Goal: Information Seeking & Learning: Learn about a topic

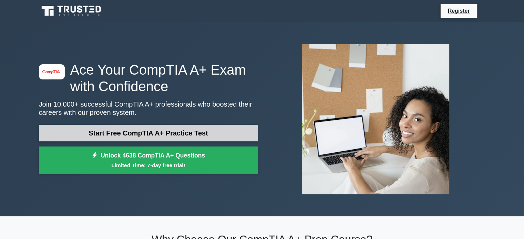
click at [161, 131] on link "Start Free CompTIA A+ Practice Test" at bounding box center [148, 133] width 219 height 17
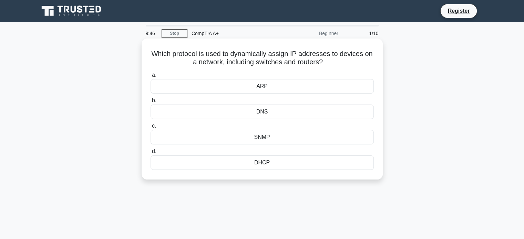
click at [288, 111] on div "DNS" at bounding box center [261, 112] width 223 height 14
click at [150, 103] on input "b. DNS" at bounding box center [150, 100] width 0 height 4
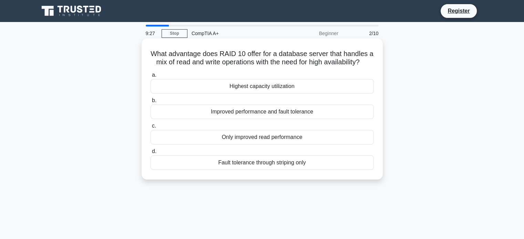
click at [256, 91] on div "Highest capacity utilization" at bounding box center [261, 86] width 223 height 14
click at [150, 77] on input "a. Highest capacity utilization" at bounding box center [150, 75] width 0 height 4
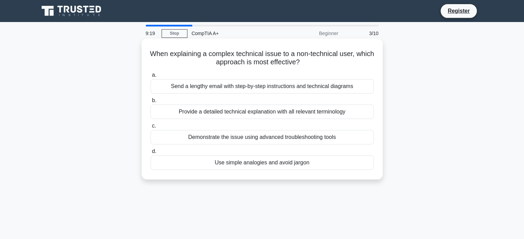
click at [317, 164] on div "Use simple analogies and avoid jargon" at bounding box center [261, 163] width 223 height 14
click at [150, 154] on input "d. Use simple analogies and avoid jargon" at bounding box center [150, 151] width 0 height 4
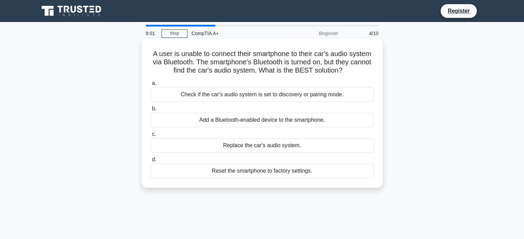
click at [330, 97] on div "Check if the car's audio system is set to discovery or pairing mode." at bounding box center [261, 94] width 223 height 14
click at [150, 86] on input "a. Check if the car's audio system is set to discovery or pairing mode." at bounding box center [150, 83] width 0 height 4
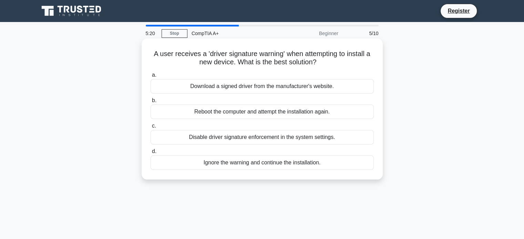
click at [276, 86] on div "Download a signed driver from the manufacturer's website." at bounding box center [261, 86] width 223 height 14
click at [150, 77] on input "a. Download a signed driver from the manufacturer's website." at bounding box center [150, 75] width 0 height 4
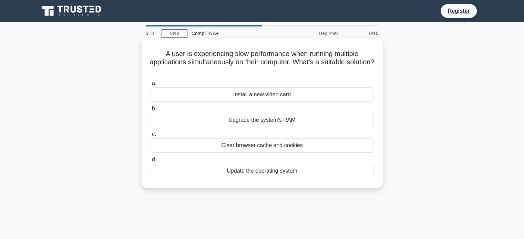
click at [300, 119] on div "Upgrade the system's RAM" at bounding box center [261, 120] width 223 height 14
click at [150, 111] on input "b. Upgrade the system's RAM" at bounding box center [150, 109] width 0 height 4
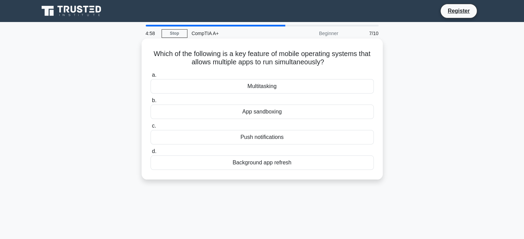
click at [297, 86] on div "Multitasking" at bounding box center [261, 86] width 223 height 14
click at [150, 77] on input "a. Multitasking" at bounding box center [150, 75] width 0 height 4
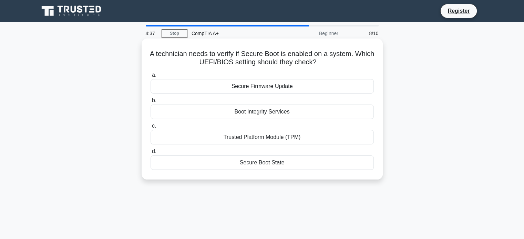
click at [300, 166] on div "Secure Boot State" at bounding box center [261, 163] width 223 height 14
click at [150, 154] on input "d. Secure Boot State" at bounding box center [150, 151] width 0 height 4
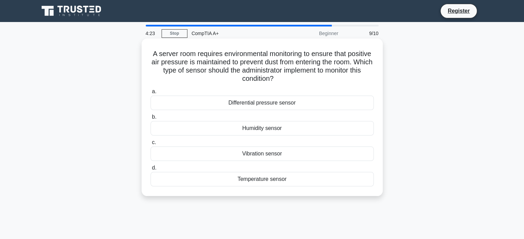
click at [321, 104] on div "Differential pressure sensor" at bounding box center [261, 103] width 223 height 14
click at [150, 94] on input "a. Differential pressure sensor" at bounding box center [150, 91] width 0 height 4
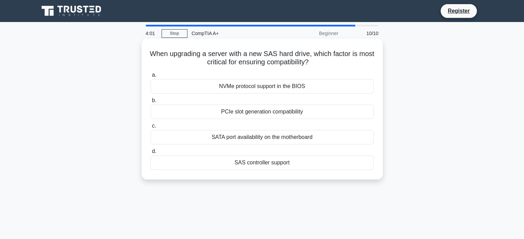
click at [326, 114] on div "PCIe slot generation compatibility" at bounding box center [261, 112] width 223 height 14
click at [150, 103] on input "b. PCIe slot generation compatibility" at bounding box center [150, 100] width 0 height 4
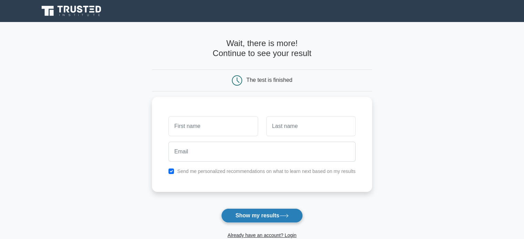
click at [287, 216] on icon at bounding box center [283, 216] width 9 height 4
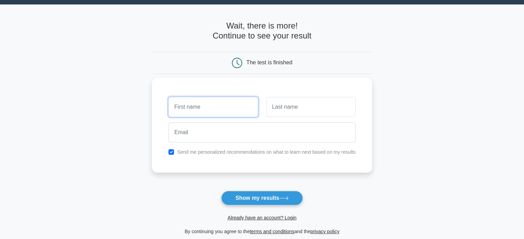
scroll to position [34, 0]
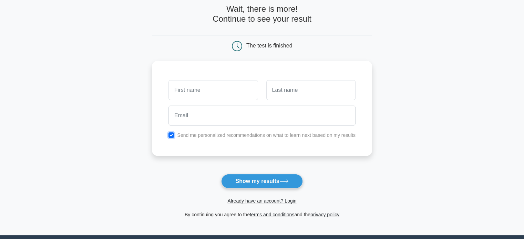
click at [172, 134] on input "checkbox" at bounding box center [171, 136] width 6 height 6
checkbox input "false"
click at [196, 146] on div "Send me personalized recommendations on what to learn next based on my results" at bounding box center [262, 108] width 220 height 95
click at [224, 99] on input "text" at bounding box center [212, 90] width 89 height 20
click at [336, 177] on form "Wait, there is more! Continue to see your result The test is finished and the" at bounding box center [262, 111] width 220 height 215
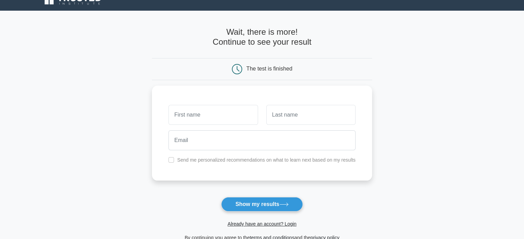
scroll to position [0, 0]
